Goal: Contribute content

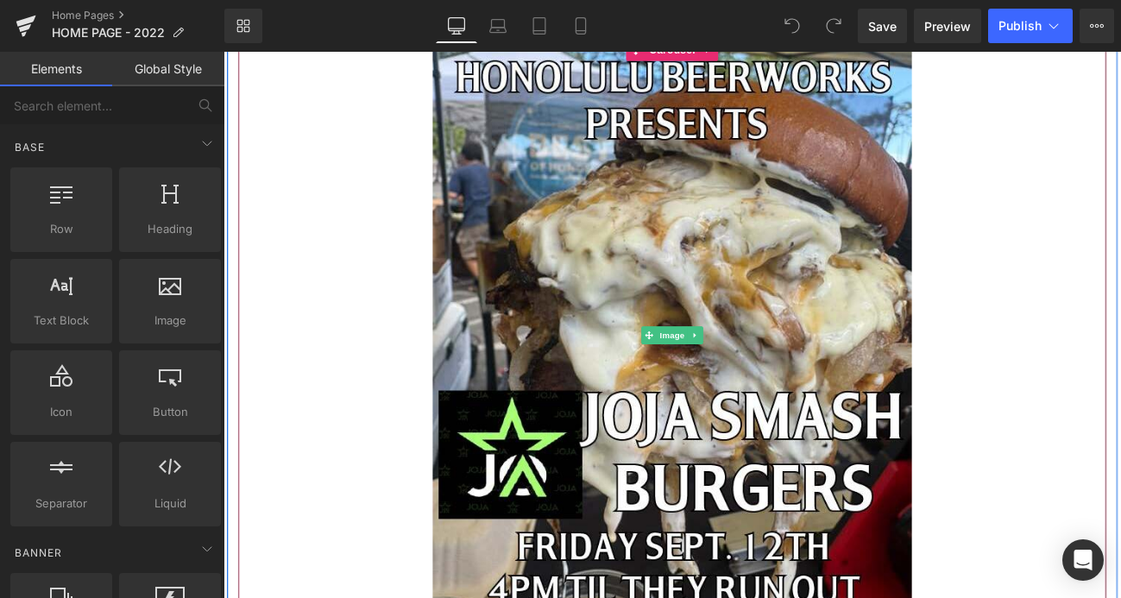
scroll to position [323, 0]
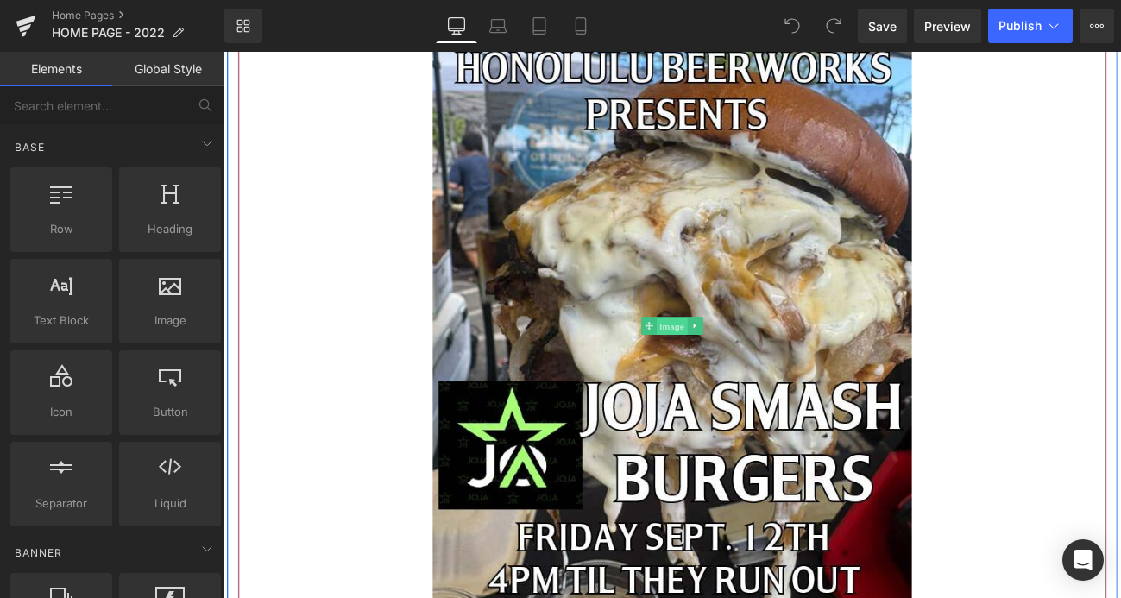
click at [751, 373] on span "Image" at bounding box center [745, 370] width 36 height 21
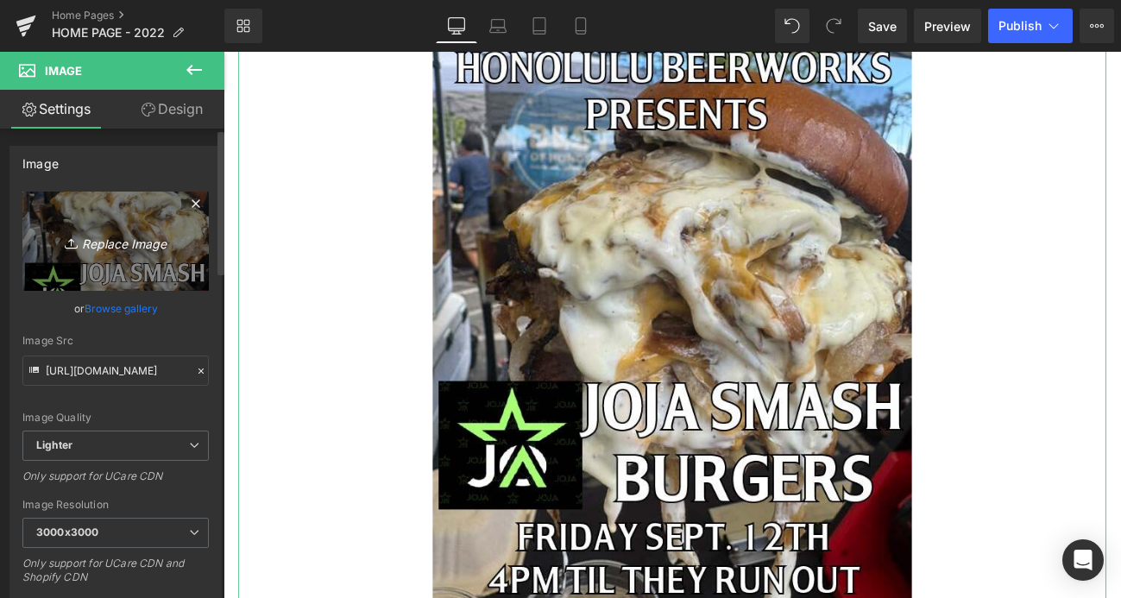
click at [128, 245] on icon "Replace Image" at bounding box center [116, 241] width 138 height 22
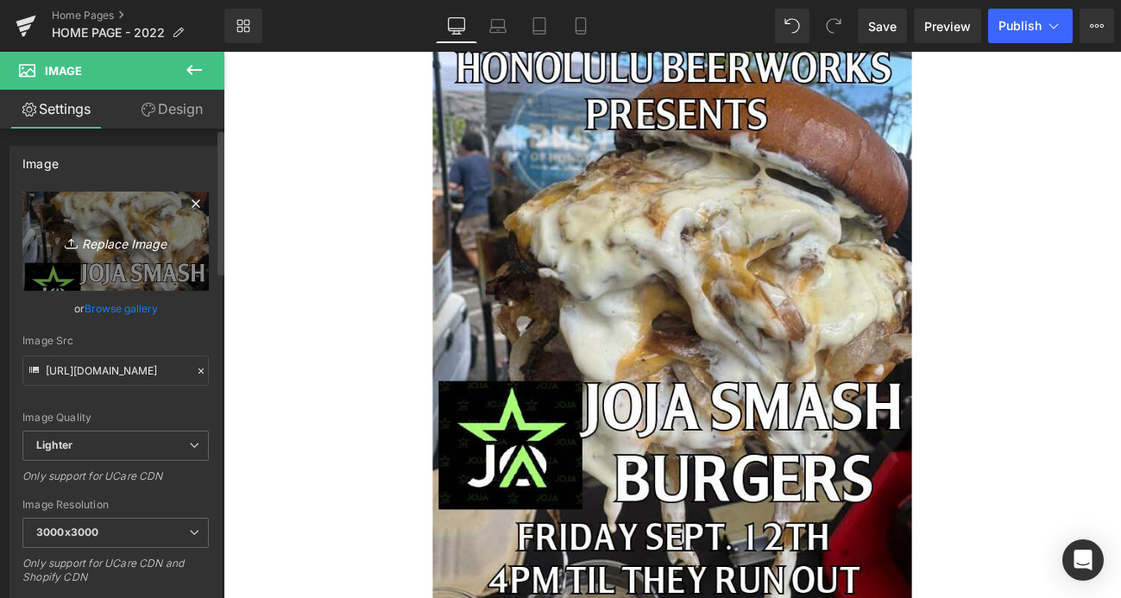
type input "C:\fakepath\WEB Radiothon.jpg"
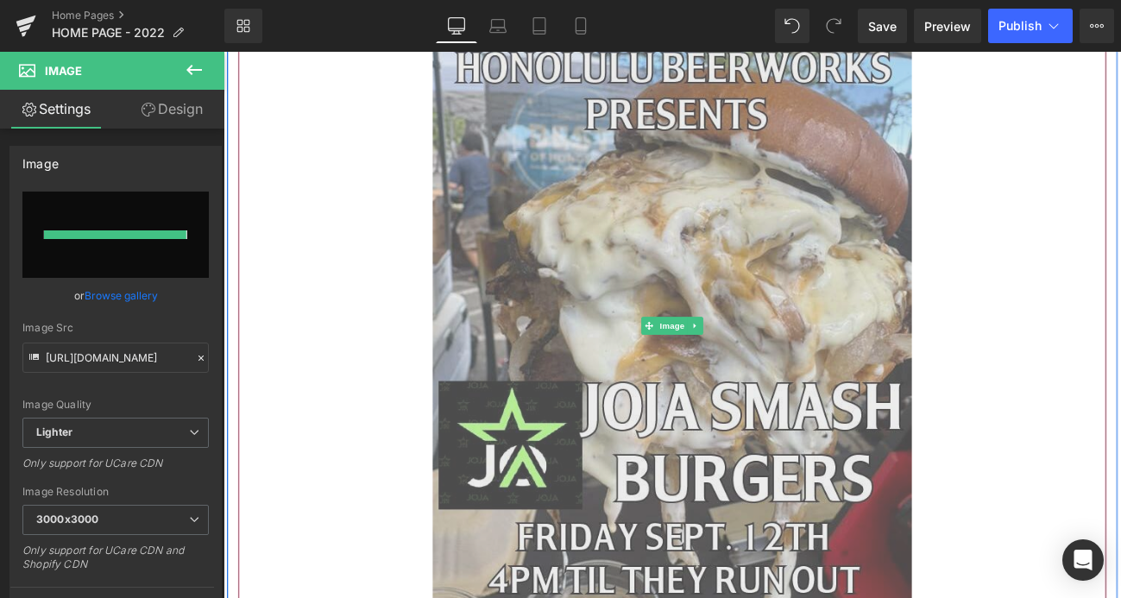
type input "[URL][DOMAIN_NAME]"
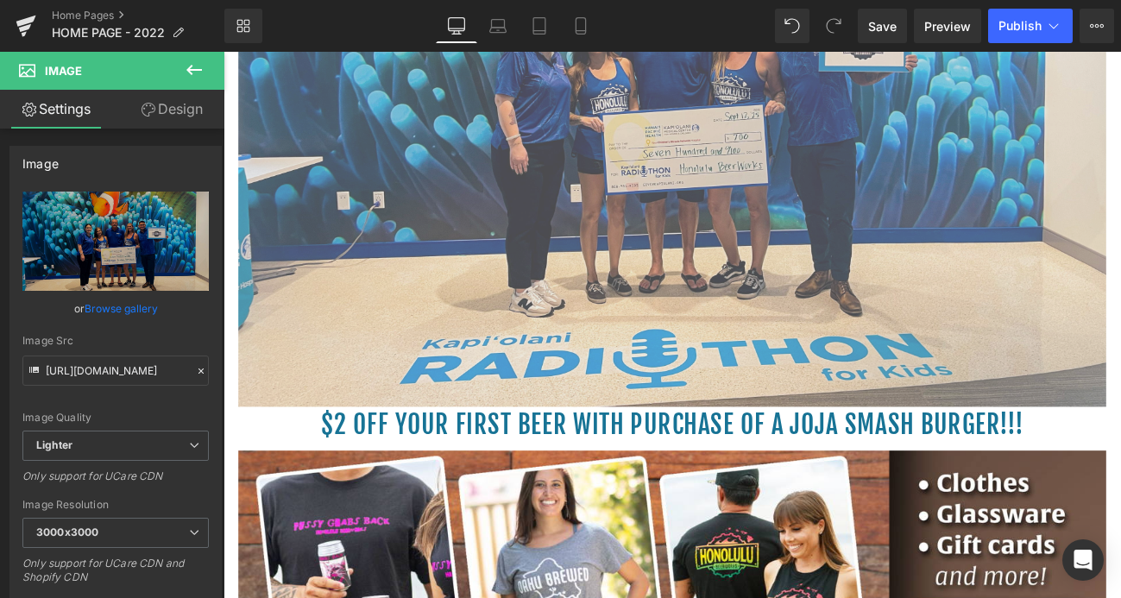
scroll to position [644, 0]
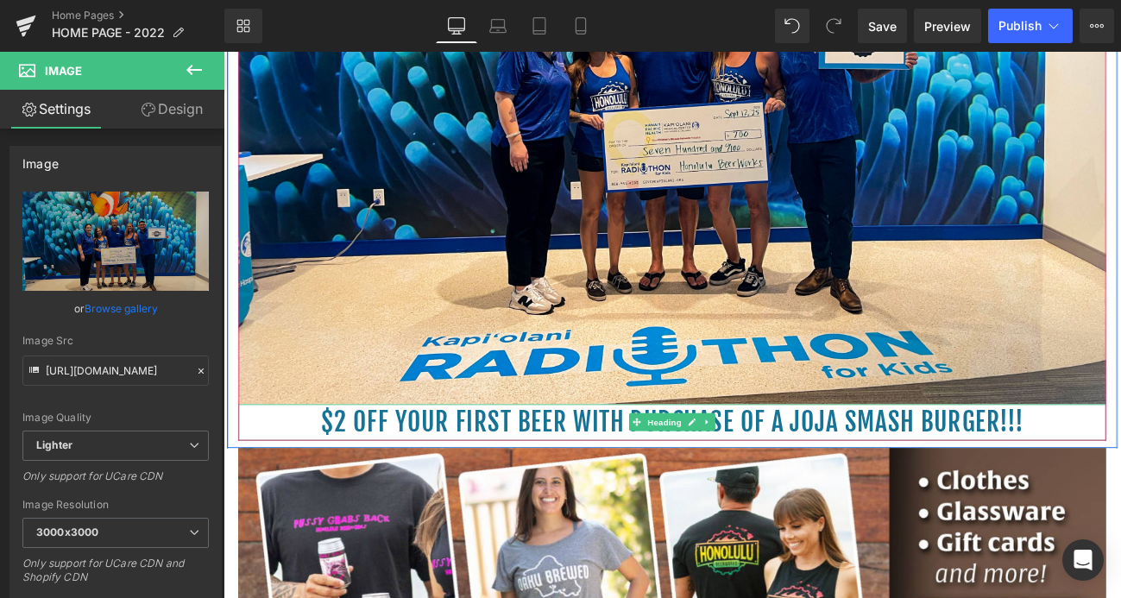
click at [1120, 484] on h1 "$2 off your first beer with purchase of a Joja Smash Burger!!!" at bounding box center [745, 483] width 1009 height 42
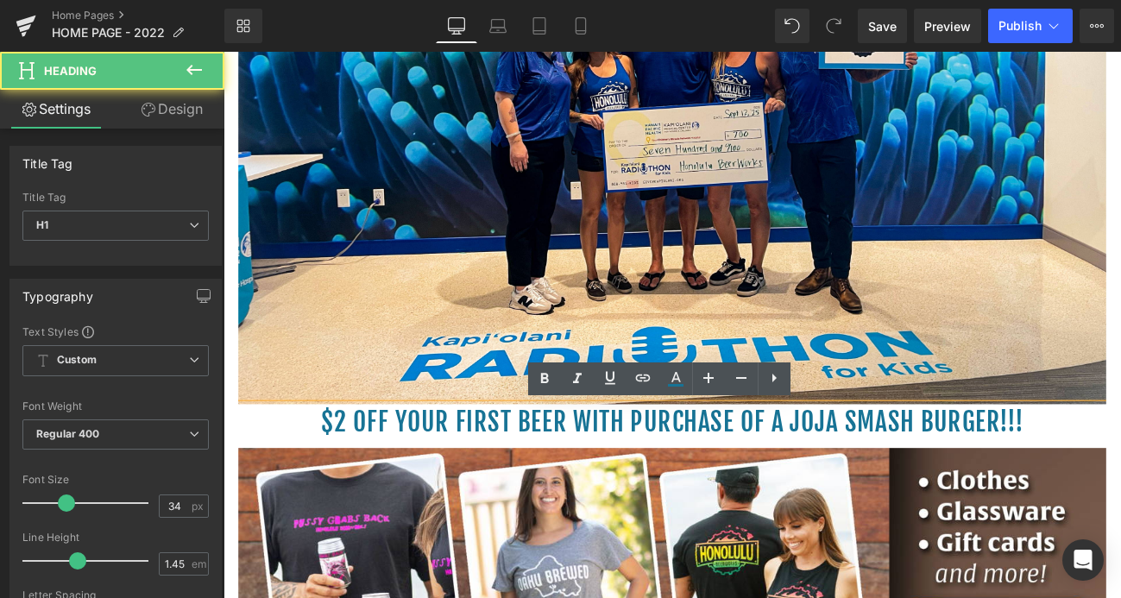
click at [1120, 484] on h1 "$2 off your first beer with purchase of a Joja Smash Burger!!!" at bounding box center [745, 483] width 1009 height 42
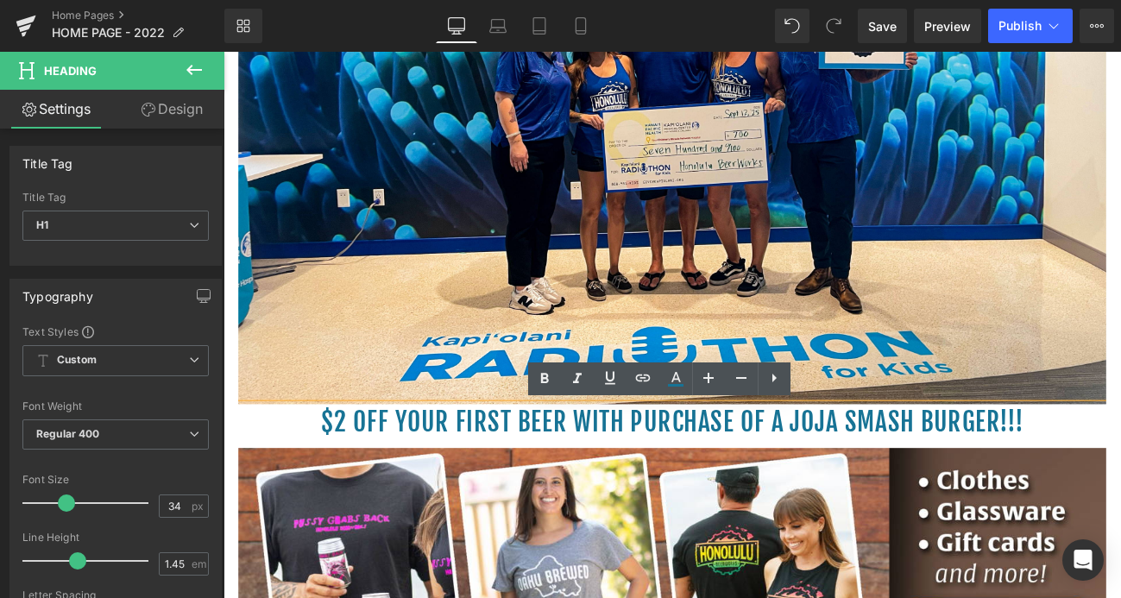
click at [1120, 481] on h1 "$2 off your first beer with purchase of a Joja Smash Burger!!!" at bounding box center [745, 483] width 1009 height 42
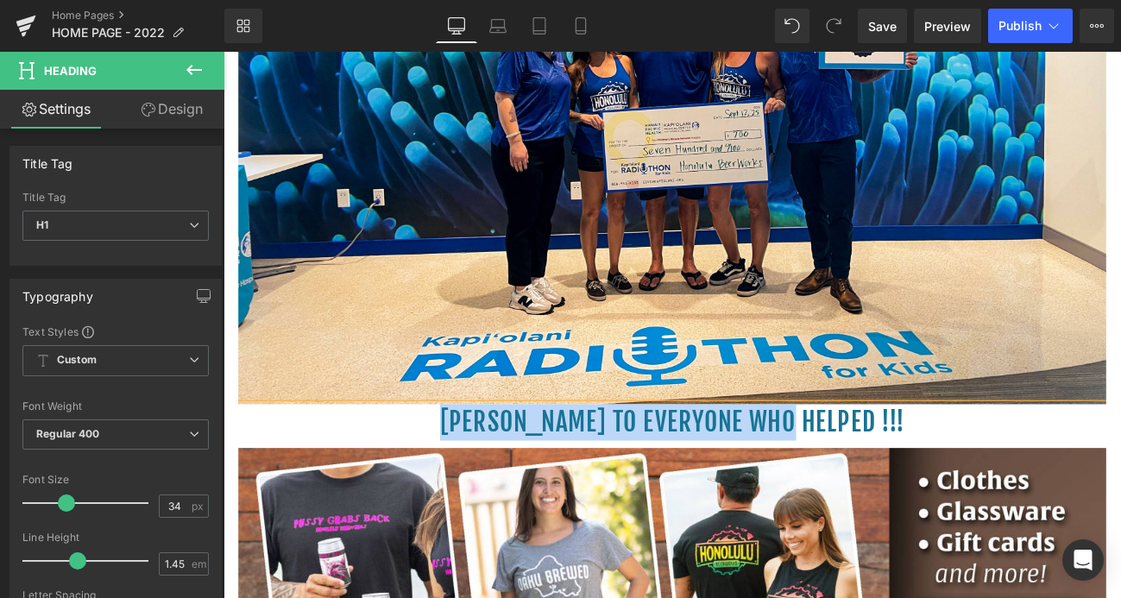
drag, startPoint x: 930, startPoint y: 477, endPoint x: 531, endPoint y: 478, distance: 399.4
click at [530, 477] on h1 "[PERSON_NAME] to everyone who helped !!!" at bounding box center [745, 483] width 1009 height 42
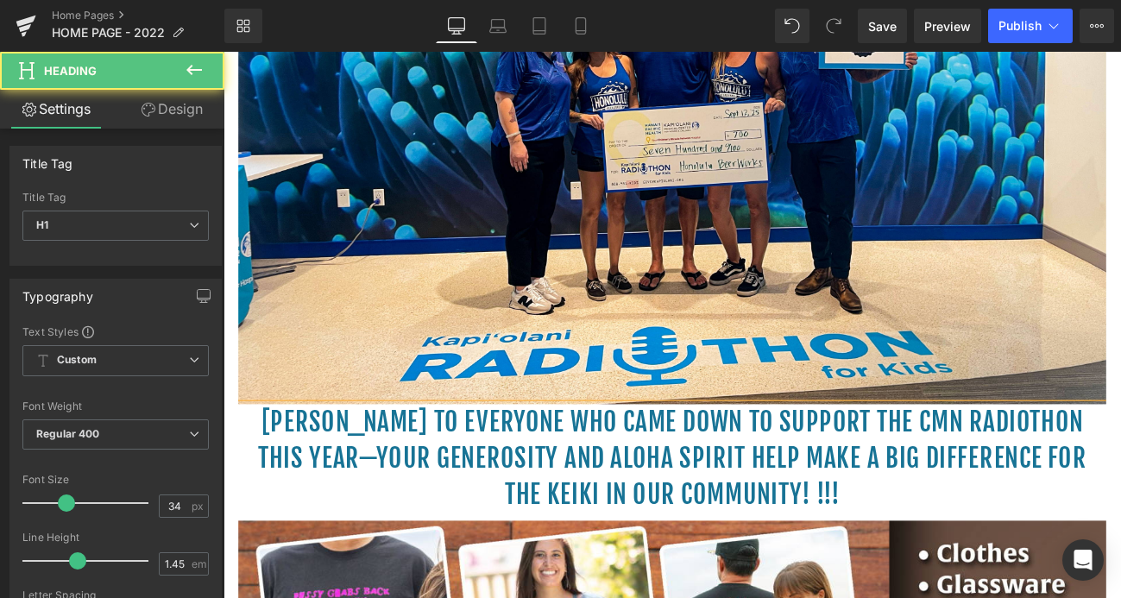
click at [871, 569] on h1 "[PERSON_NAME] to everyone who came down to support the CMN Radiothon this year—…" at bounding box center [745, 526] width 1009 height 128
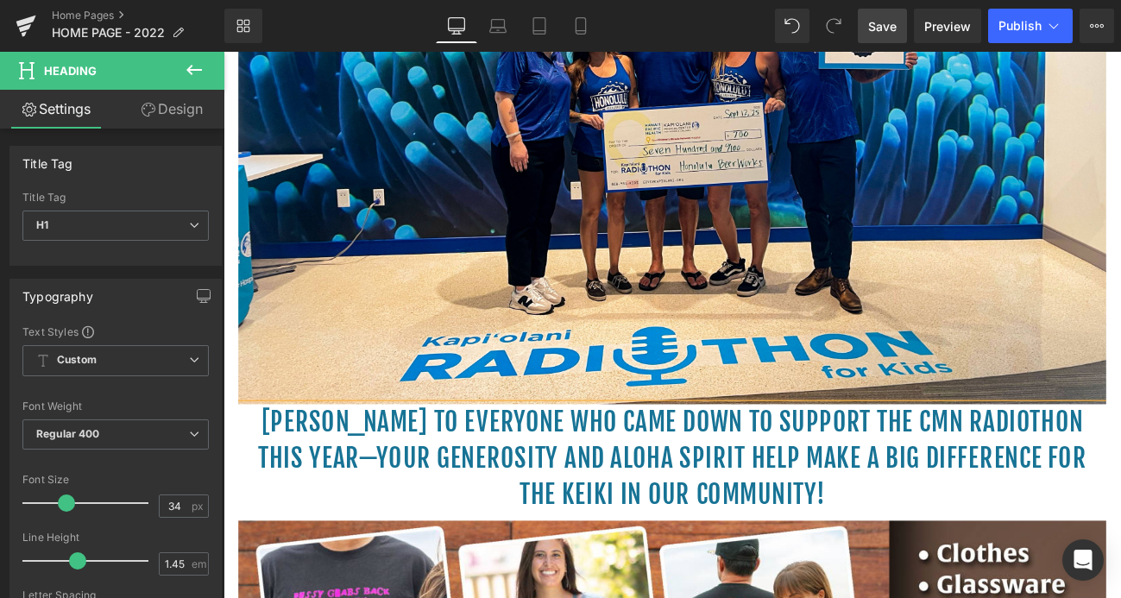
click at [891, 24] on span "Save" at bounding box center [882, 26] width 28 height 18
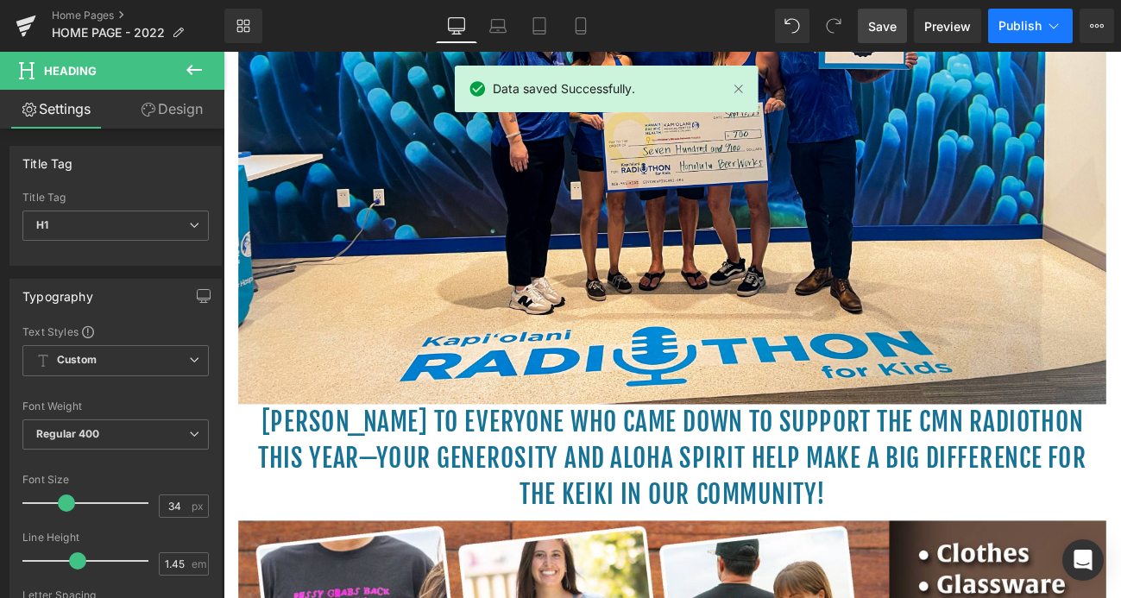
click at [1023, 28] on span "Publish" at bounding box center [1019, 26] width 43 height 14
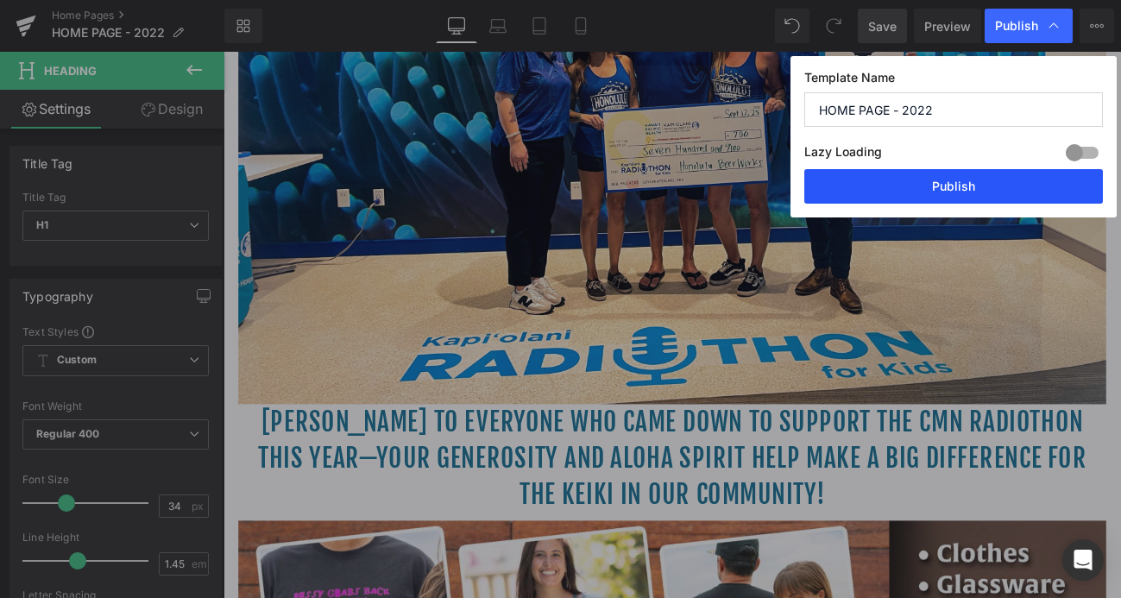
click at [966, 180] on button "Publish" at bounding box center [953, 186] width 299 height 35
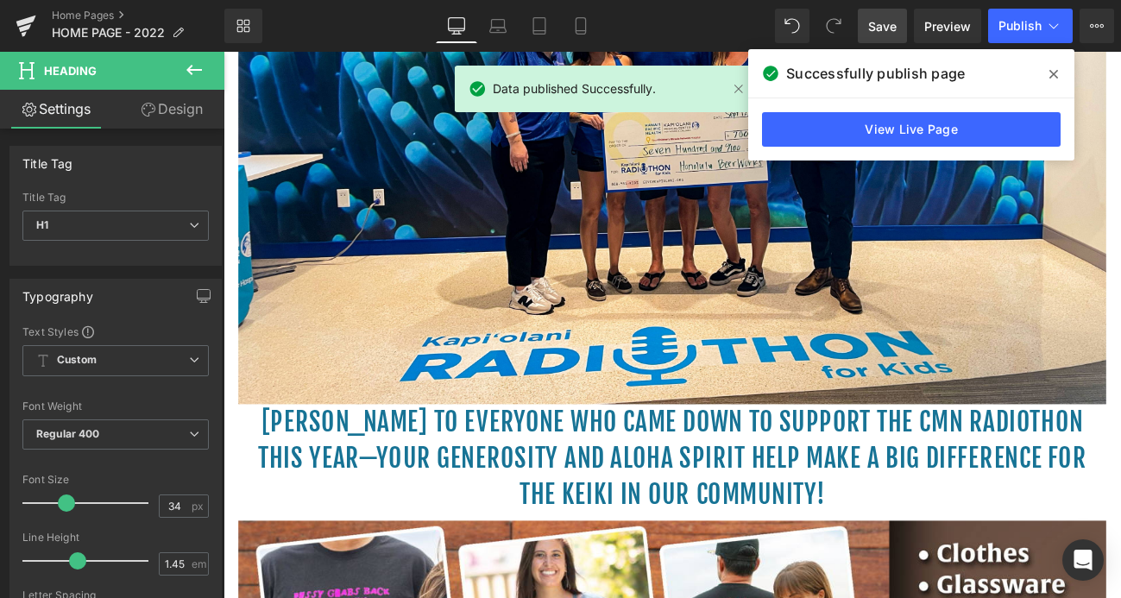
click at [1053, 72] on icon at bounding box center [1053, 74] width 9 height 14
